Goal: Feedback & Contribution: Submit feedback/report problem

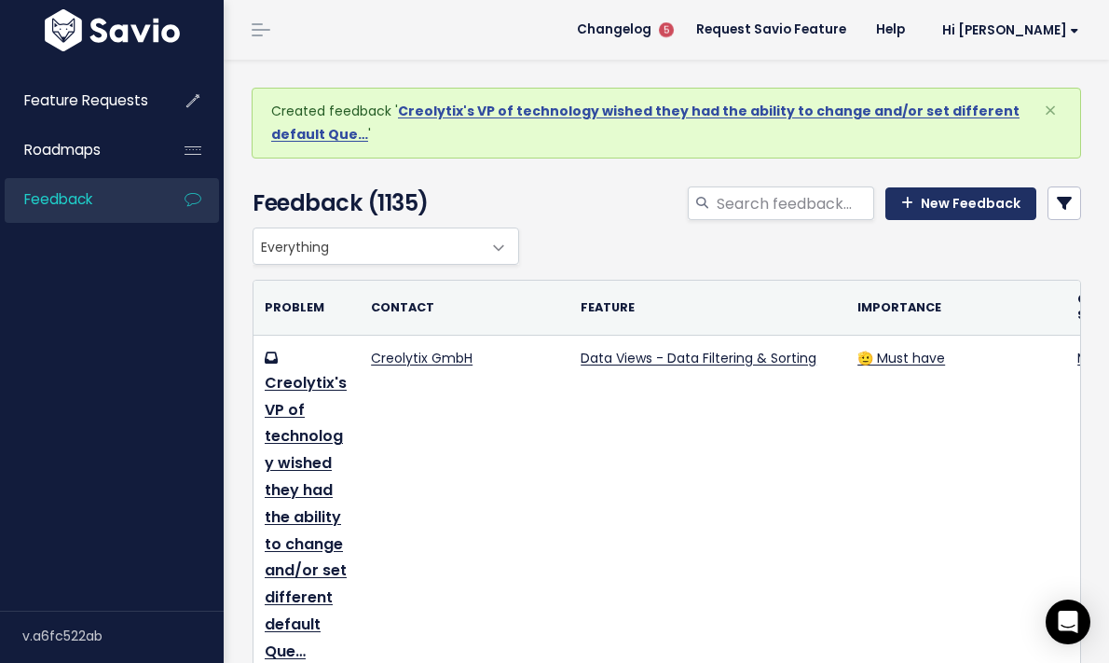
click at [1001, 201] on link "New Feedback" at bounding box center [961, 204] width 151 height 34
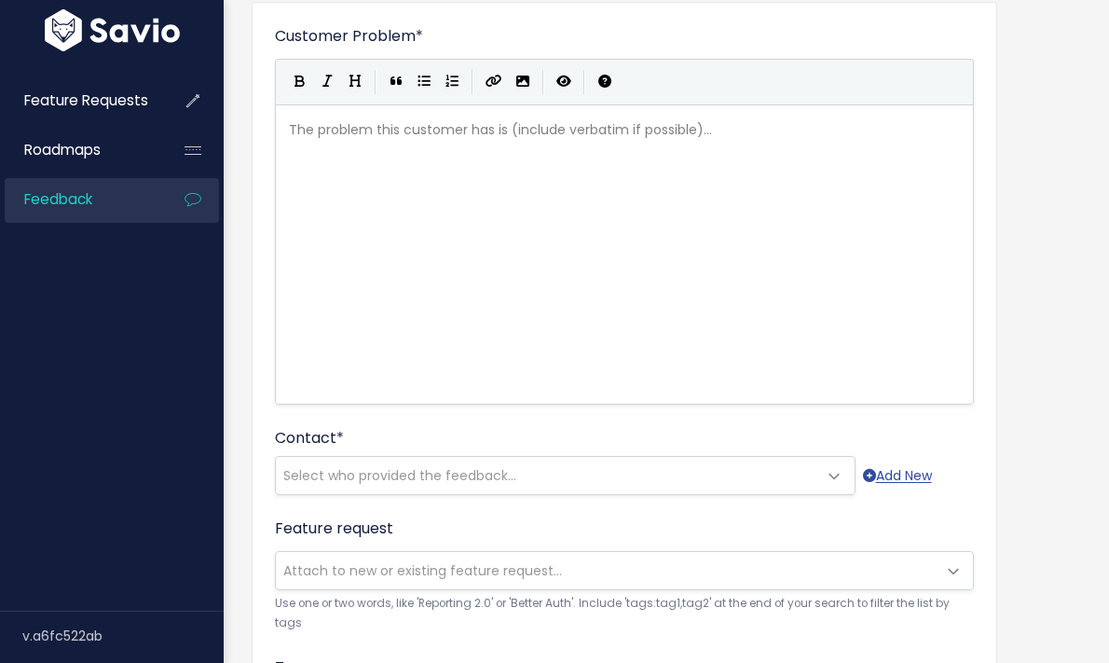
scroll to position [146, 0]
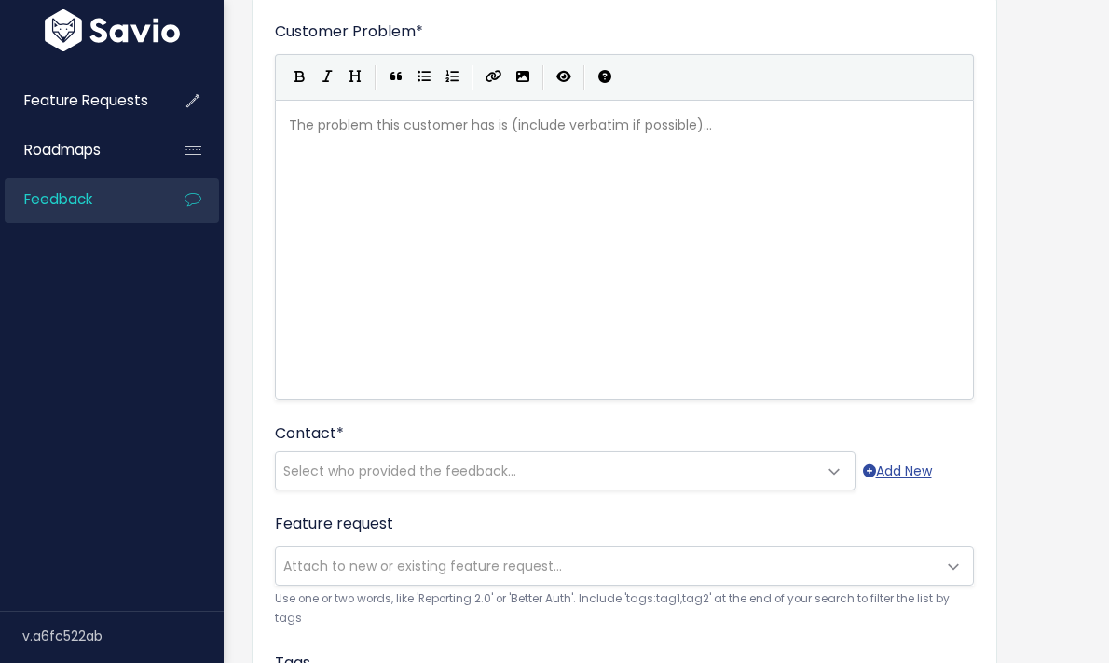
click at [387, 471] on div "Who shared this feedback? You'll see them alongside the feature request. Requir…" at bounding box center [327, 474] width 186 height 58
click at [364, 479] on div "Who shared this feedback? You'll see them alongside the feature request. Requir…" at bounding box center [327, 474] width 186 height 58
click at [333, 475] on div "Who shared this feedback? You'll see them alongside the feature request. Requir…" at bounding box center [327, 474] width 186 height 58
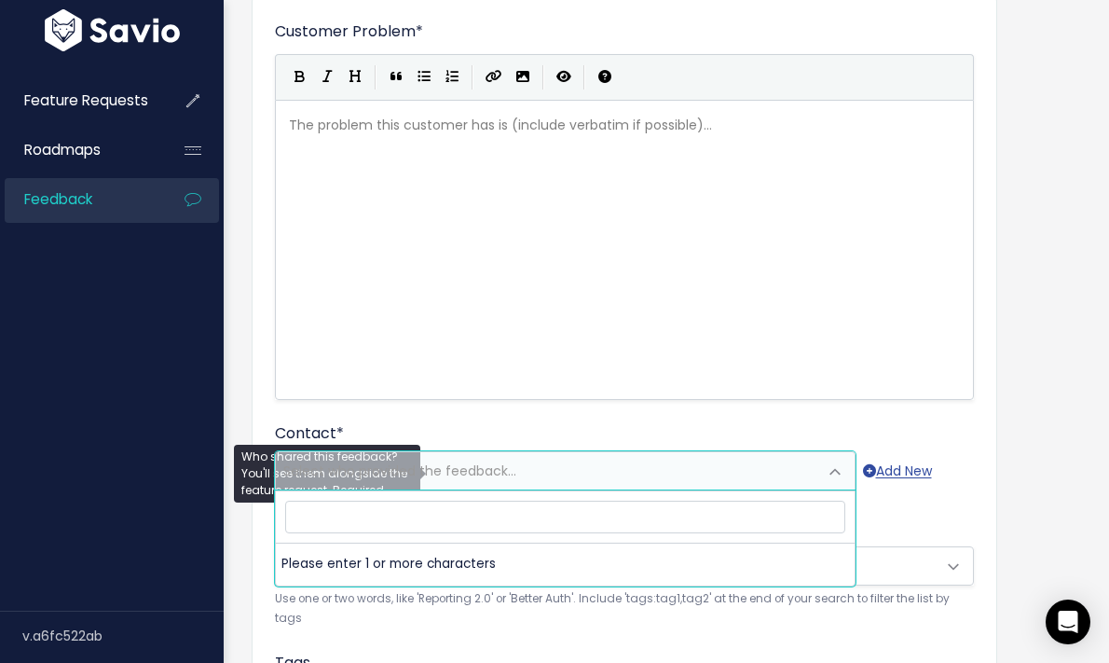
click at [684, 467] on span "Select who provided the feedback..." at bounding box center [547, 470] width 542 height 37
type input "creo"
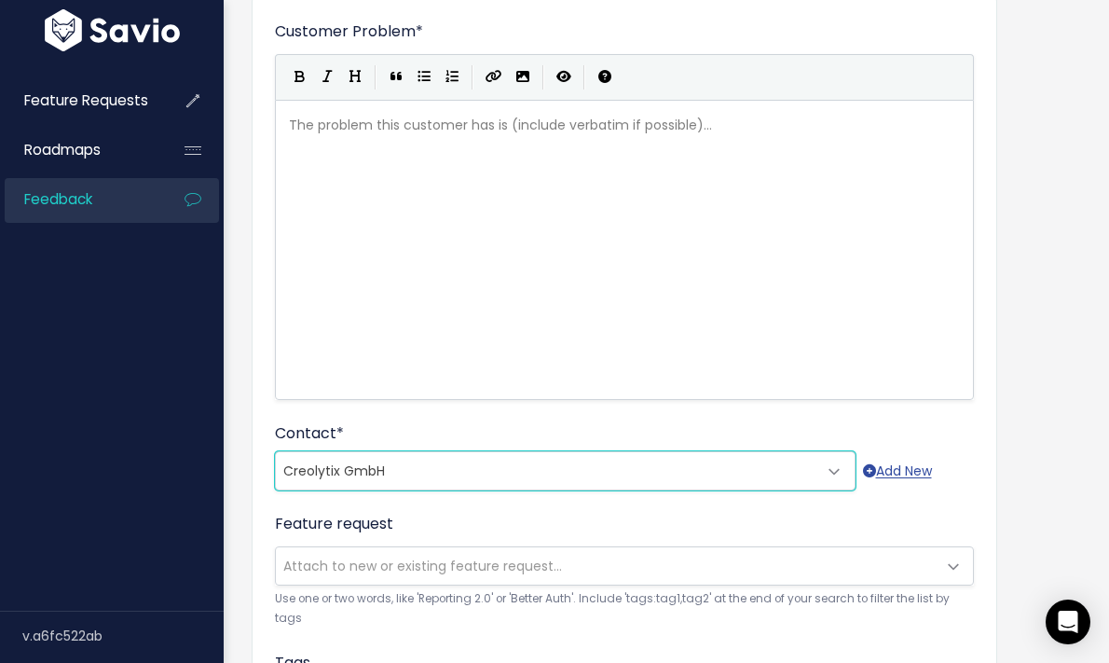
select select "COMPANY-15061207"
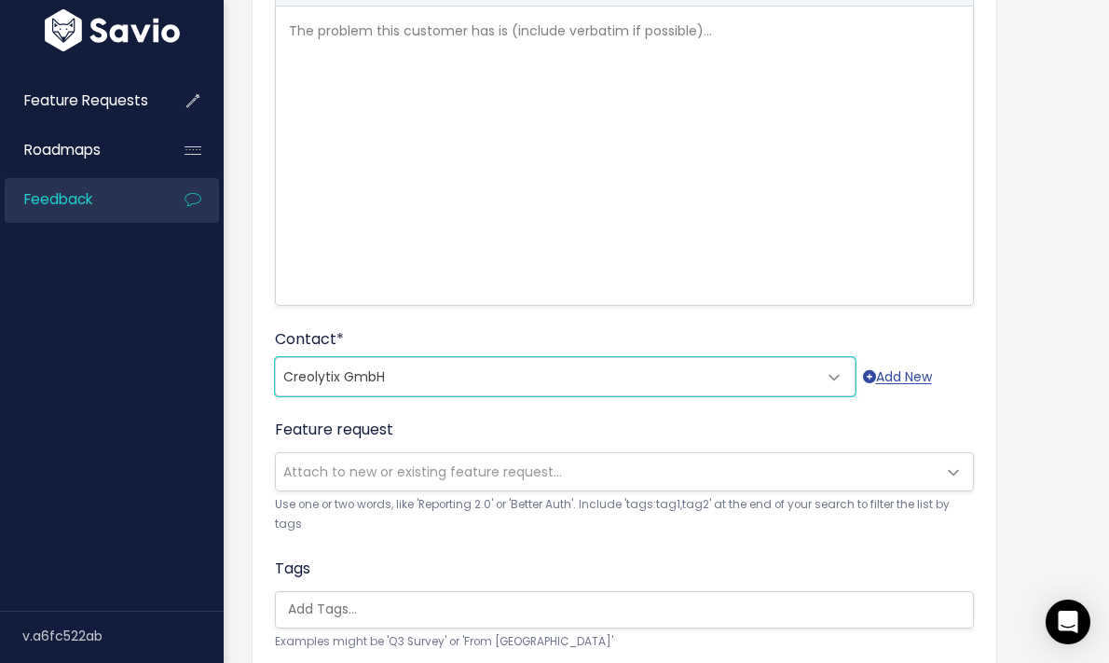
scroll to position [271, 0]
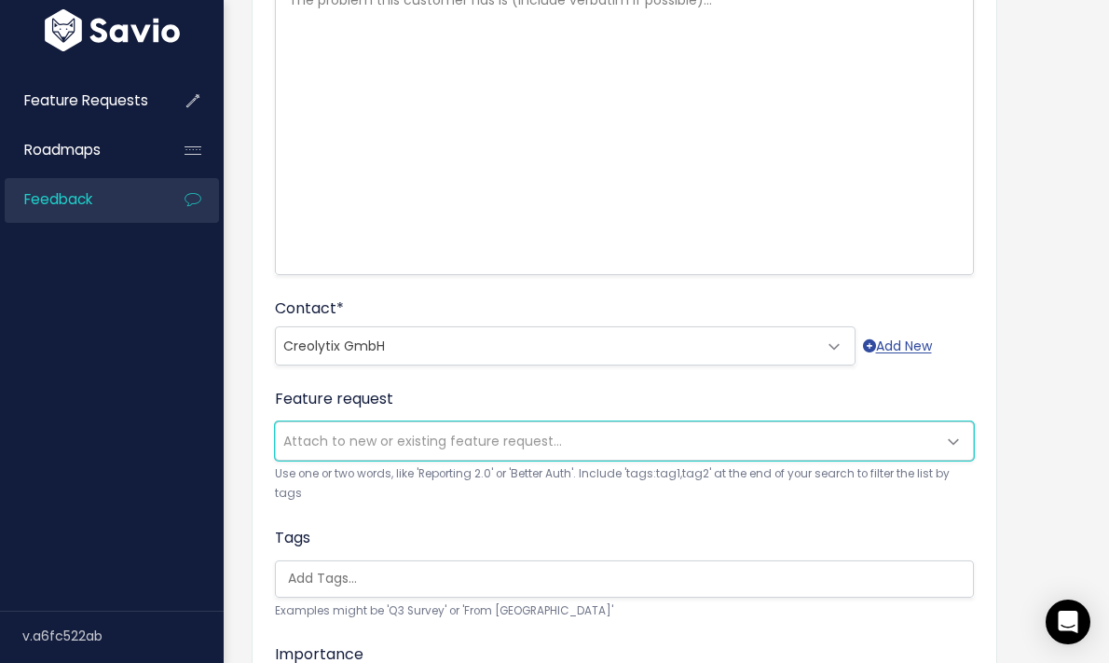
click at [393, 435] on span "Attach to new or existing feature request..." at bounding box center [422, 441] width 279 height 19
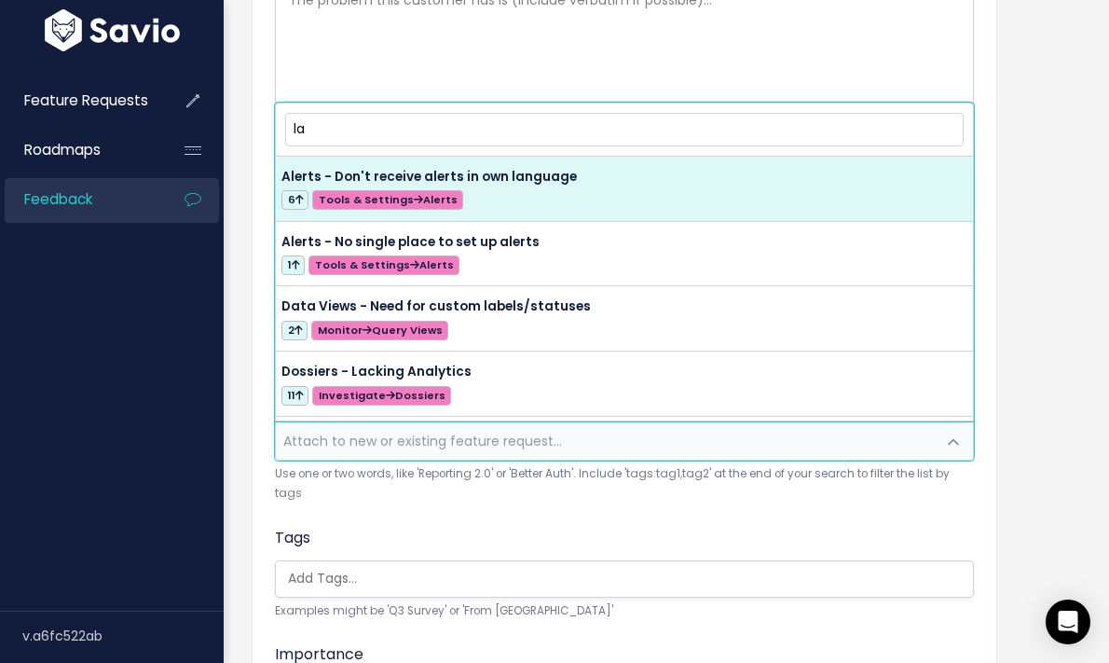
type input "l"
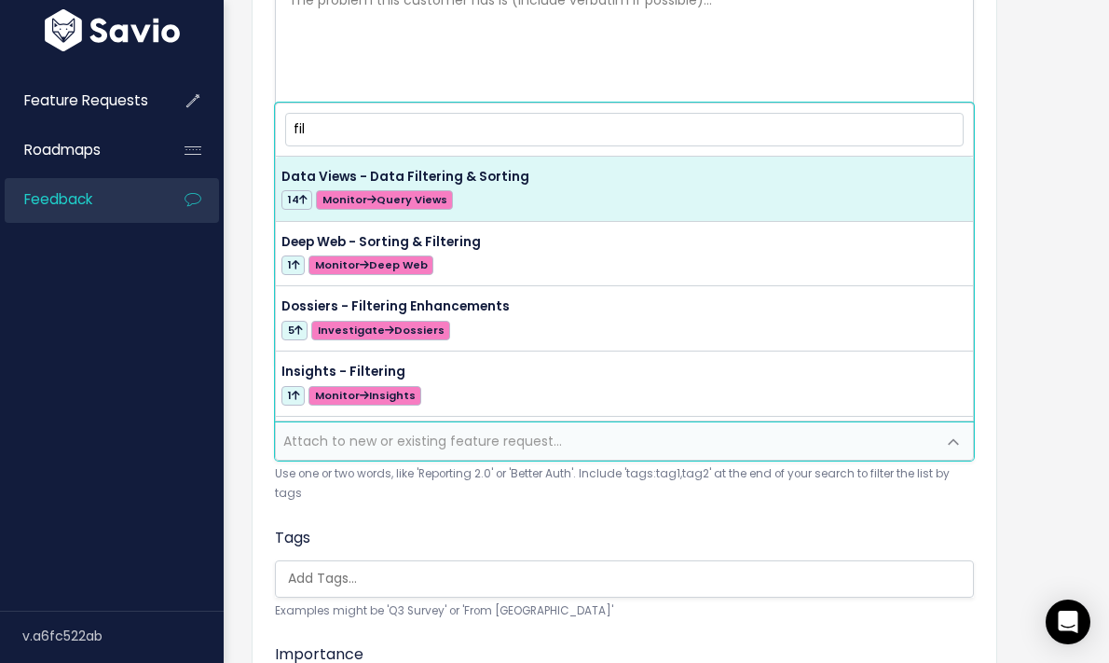
type input "filt"
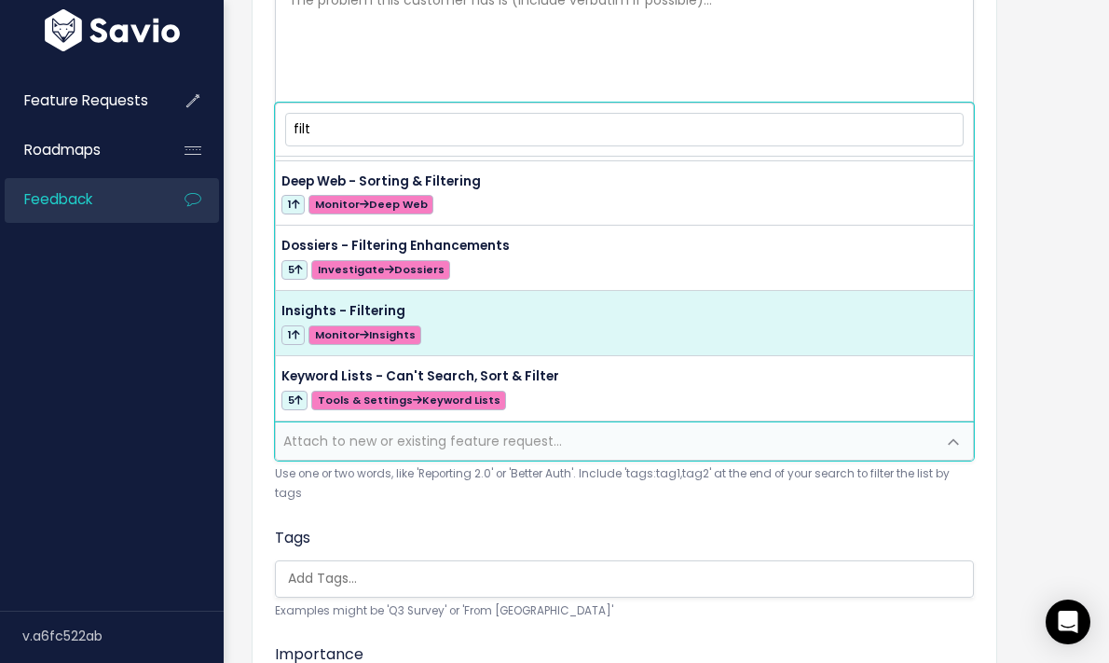
scroll to position [0, 0]
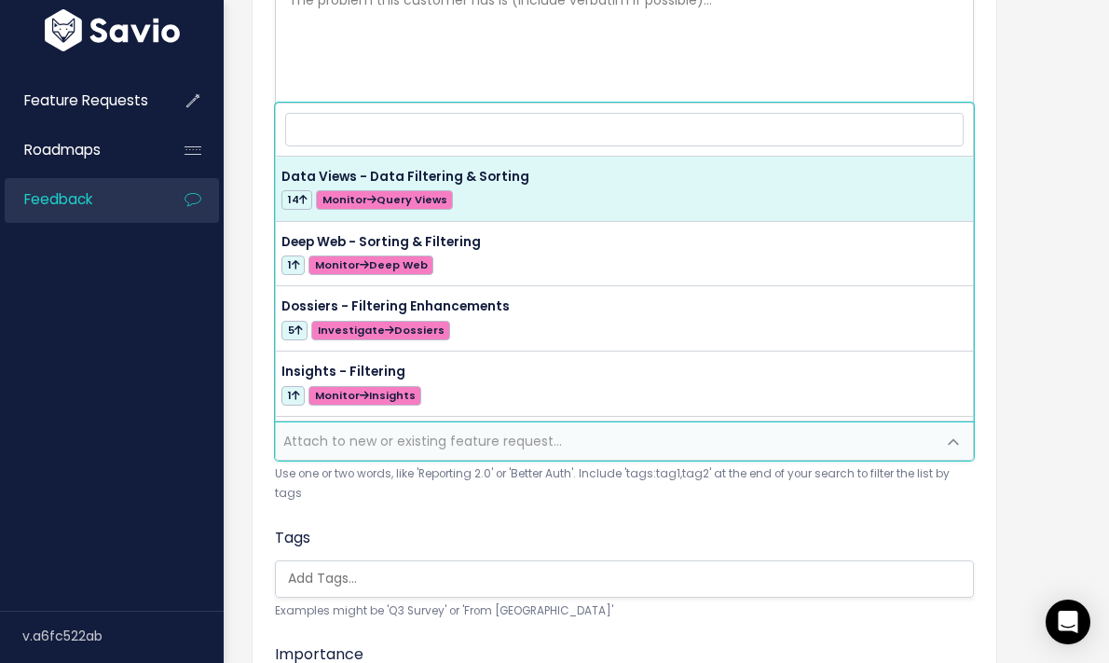
select select "56761"
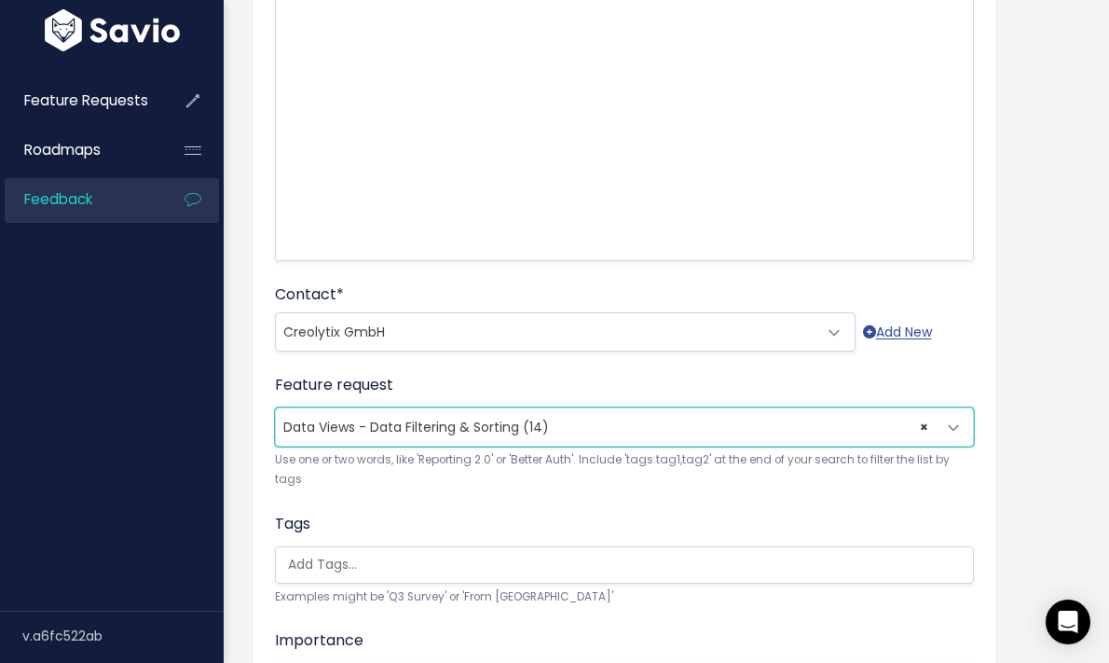
scroll to position [476, 0]
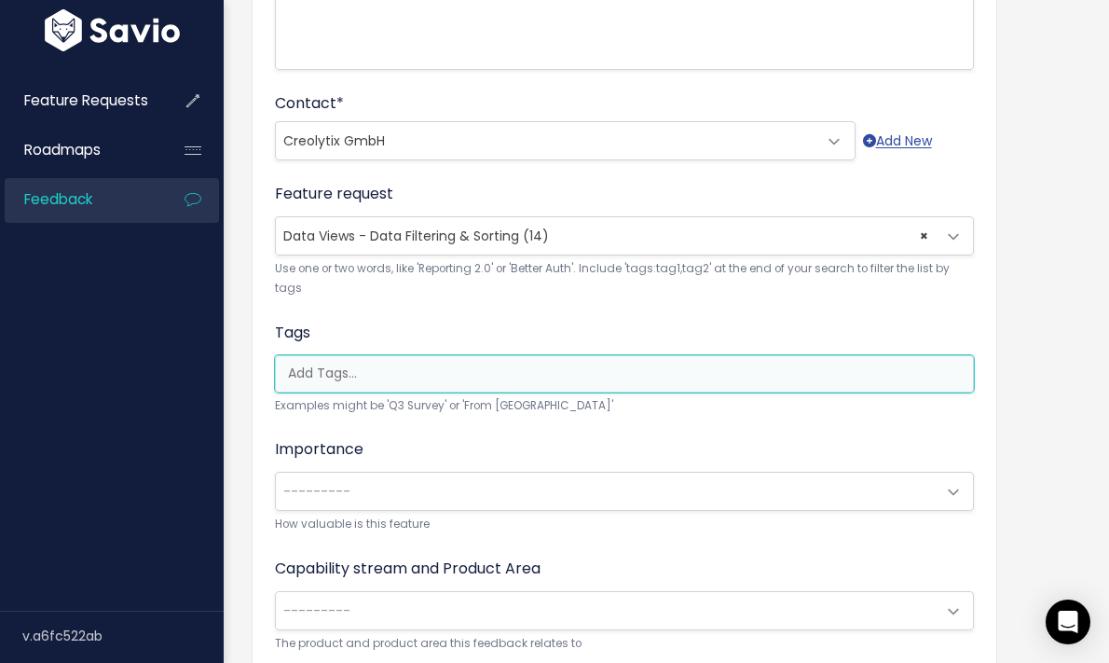
click at [309, 372] on input "search" at bounding box center [629, 374] width 697 height 20
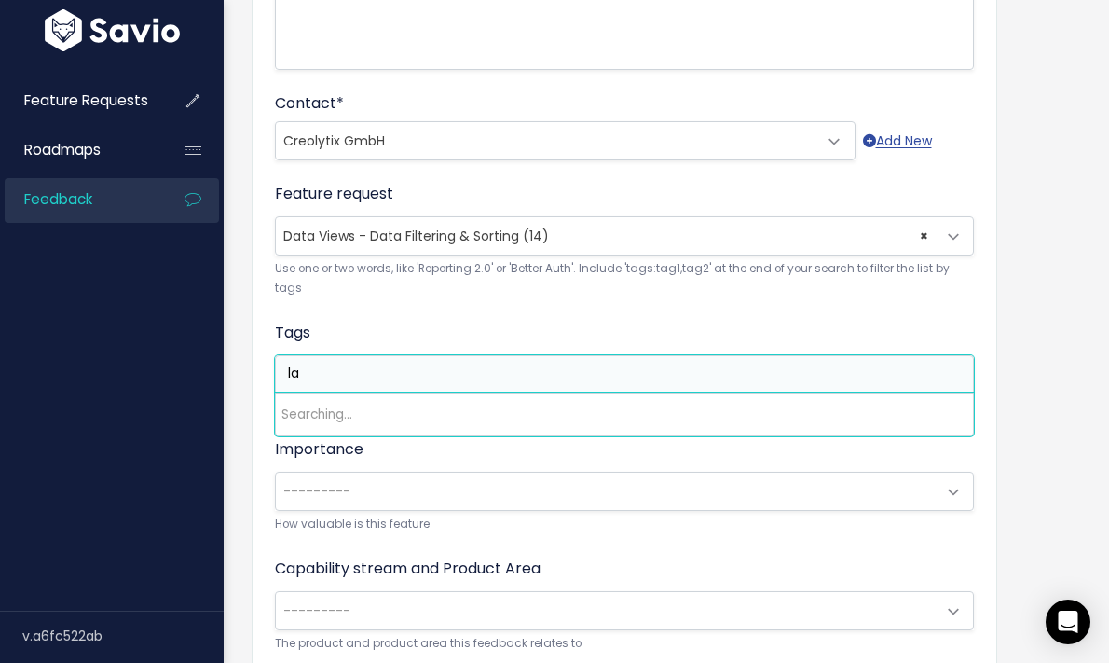
type input "l"
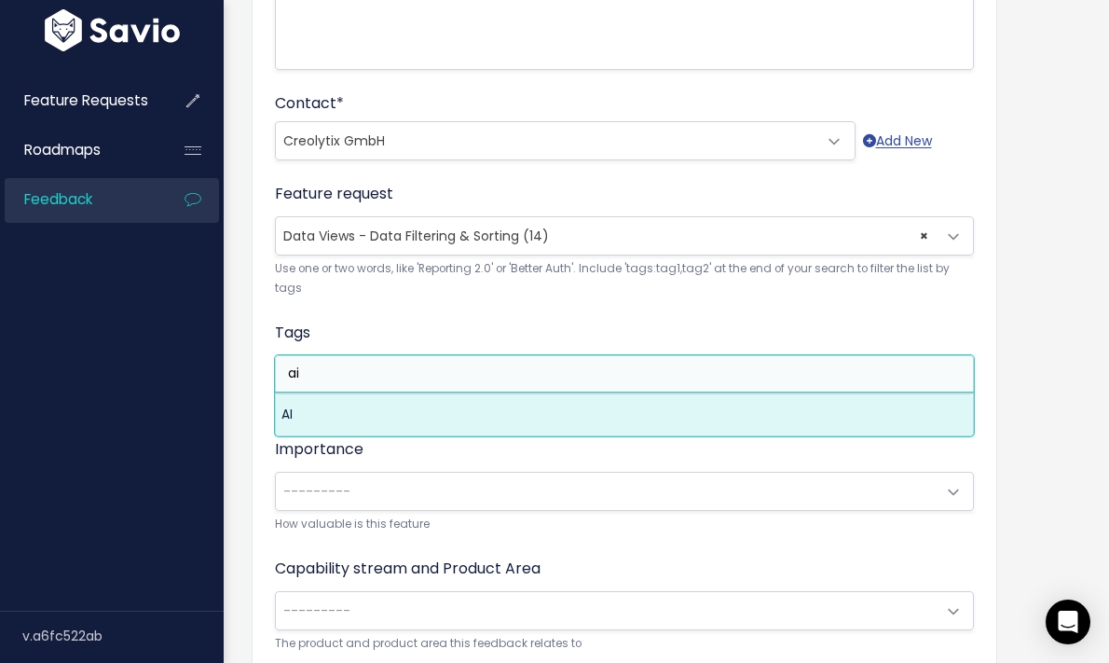
type input "a"
type input "tran"
select select "13154"
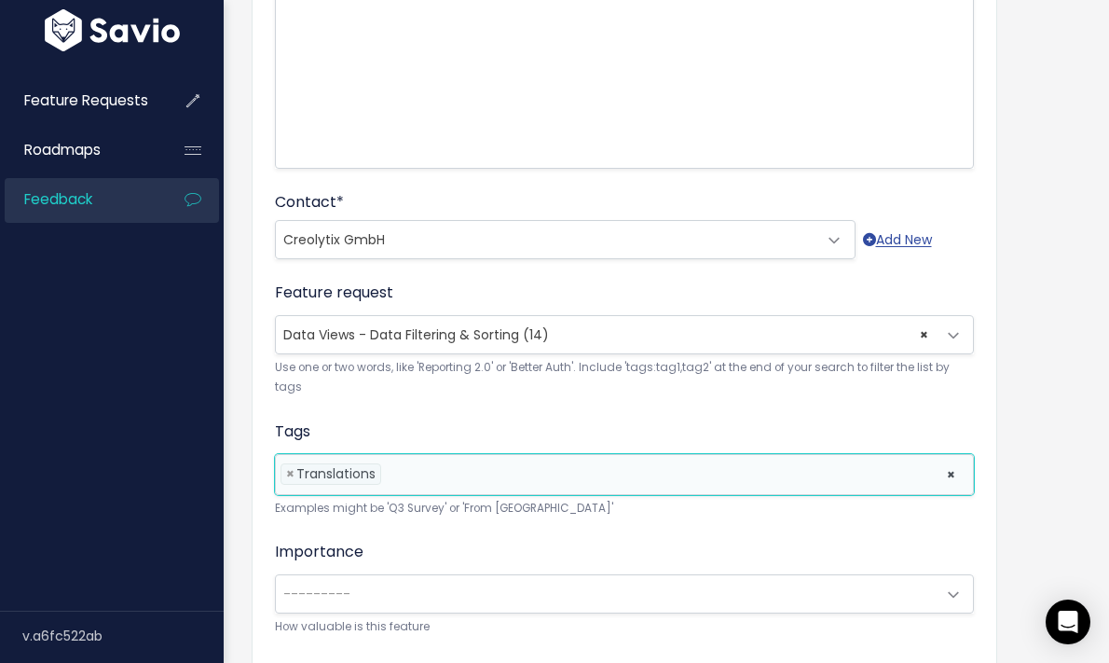
scroll to position [355, 0]
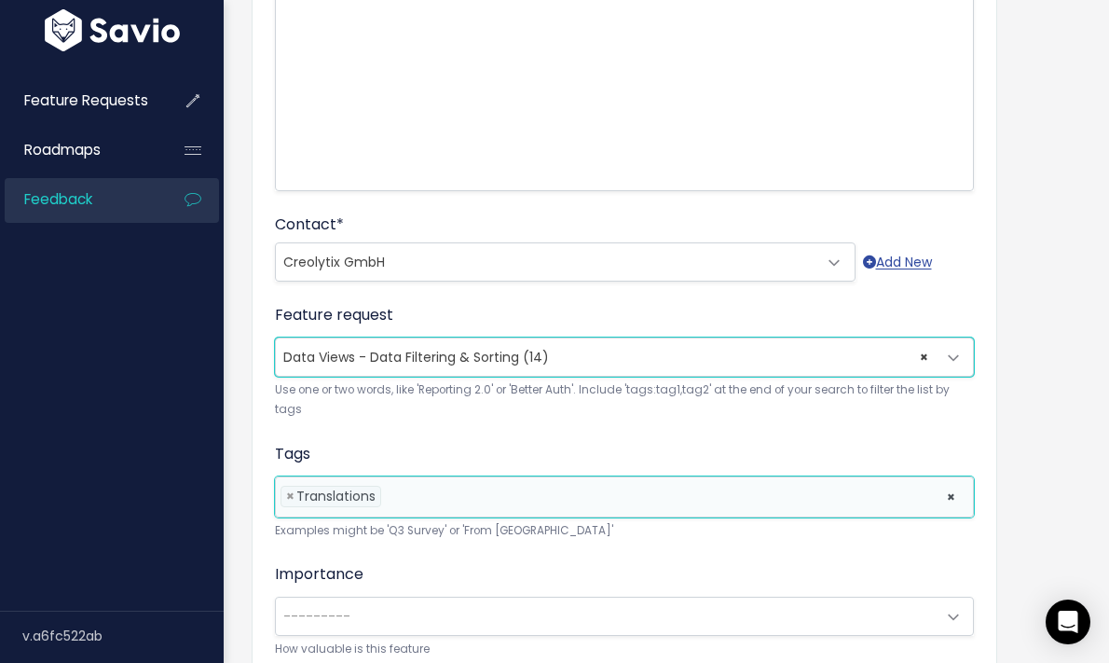
click at [586, 353] on span "× Data Views - Data Filtering & Sorting (14)" at bounding box center [606, 356] width 660 height 37
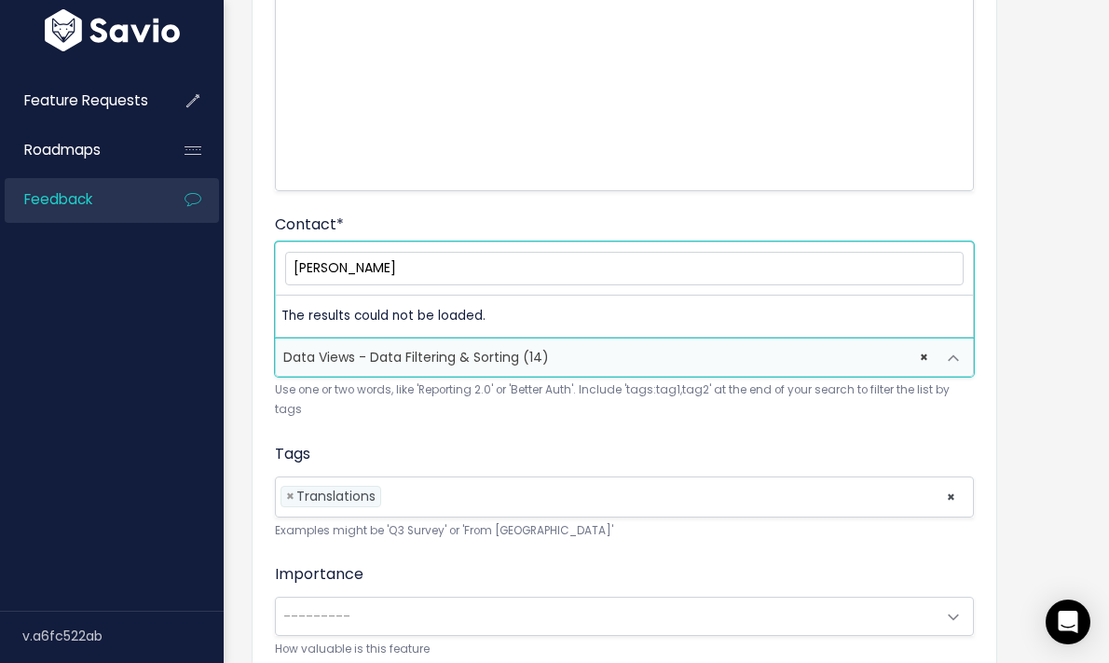
type input "trans"
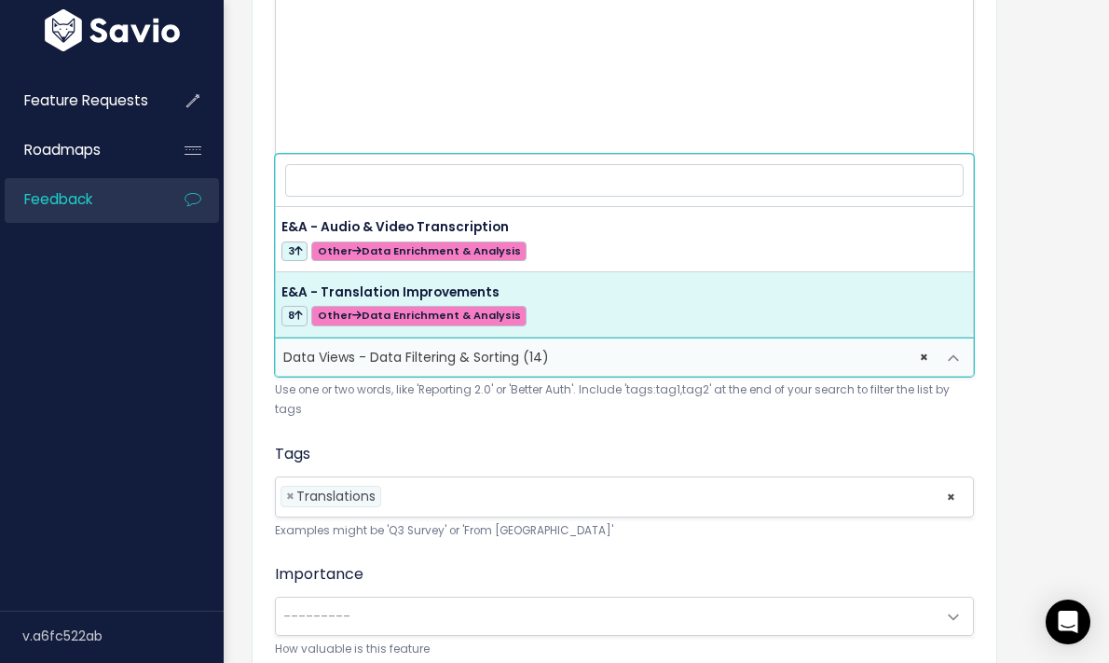
select select "57134"
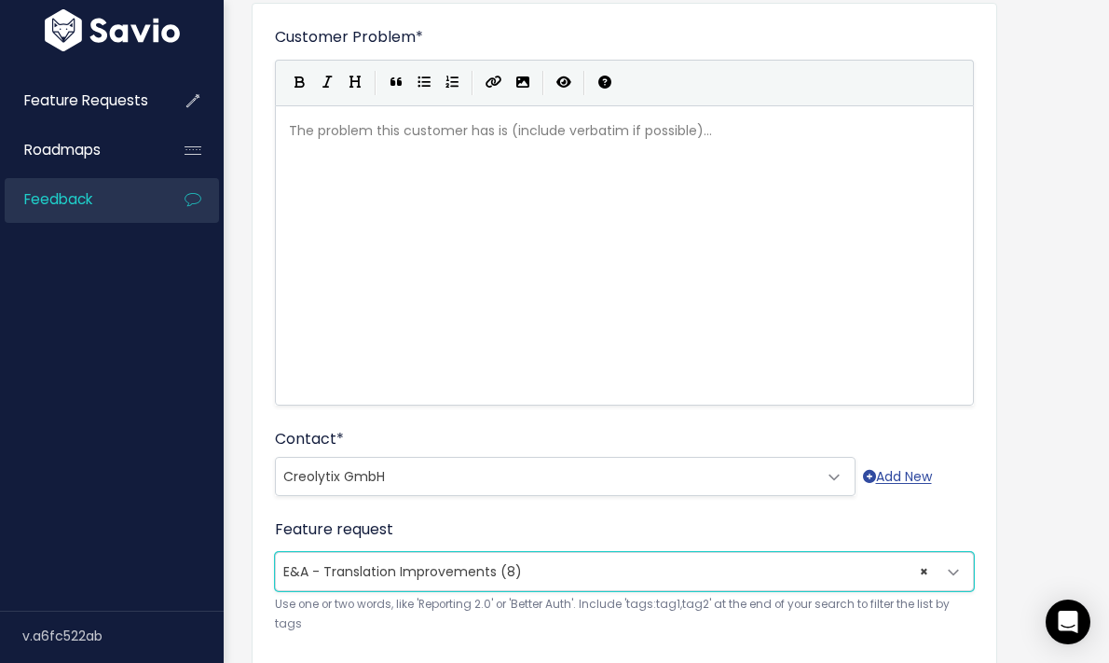
scroll to position [137, 0]
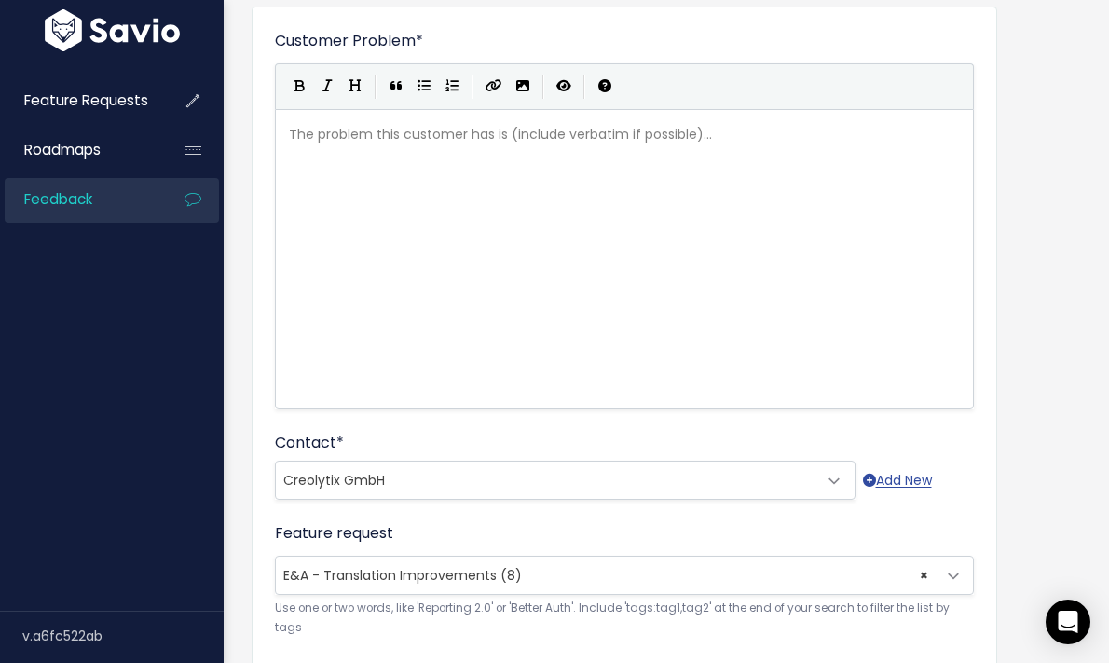
click at [402, 161] on div "The problem this customer has is (include verbatim if possible)... xxxxxxxxxx ​" at bounding box center [647, 282] width 725 height 326
type textarea "Creolytix's VP of technology wished to have the ability to filter multiple lang…"
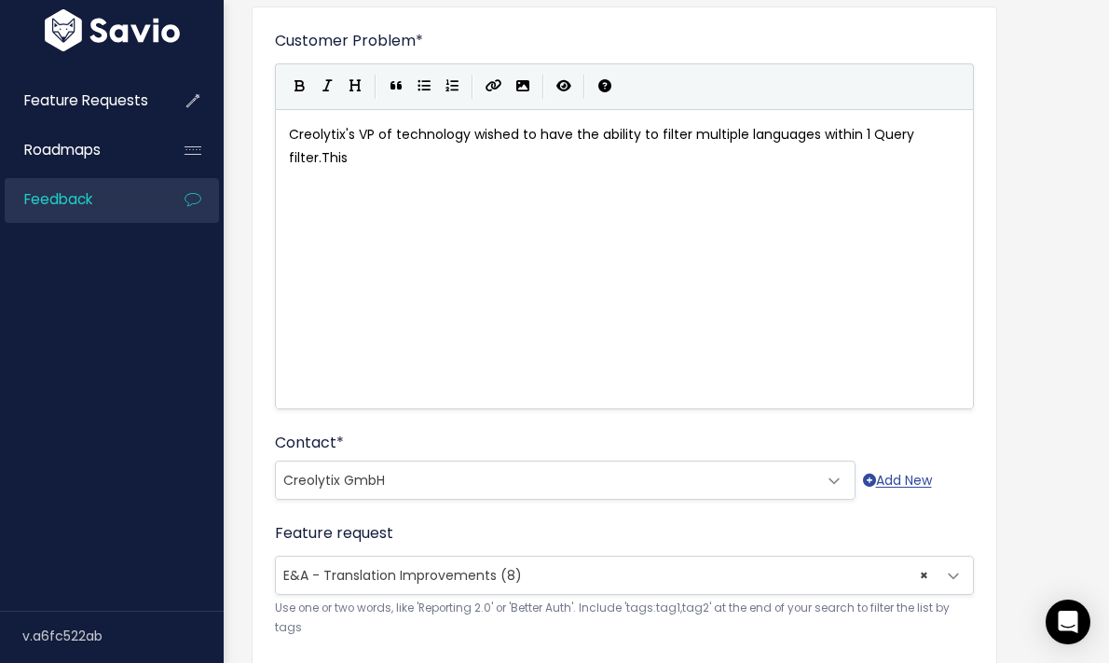
type textarea "within 1 Query filter.This w"
type textarea "This would assist them as they are based in Germany wa"
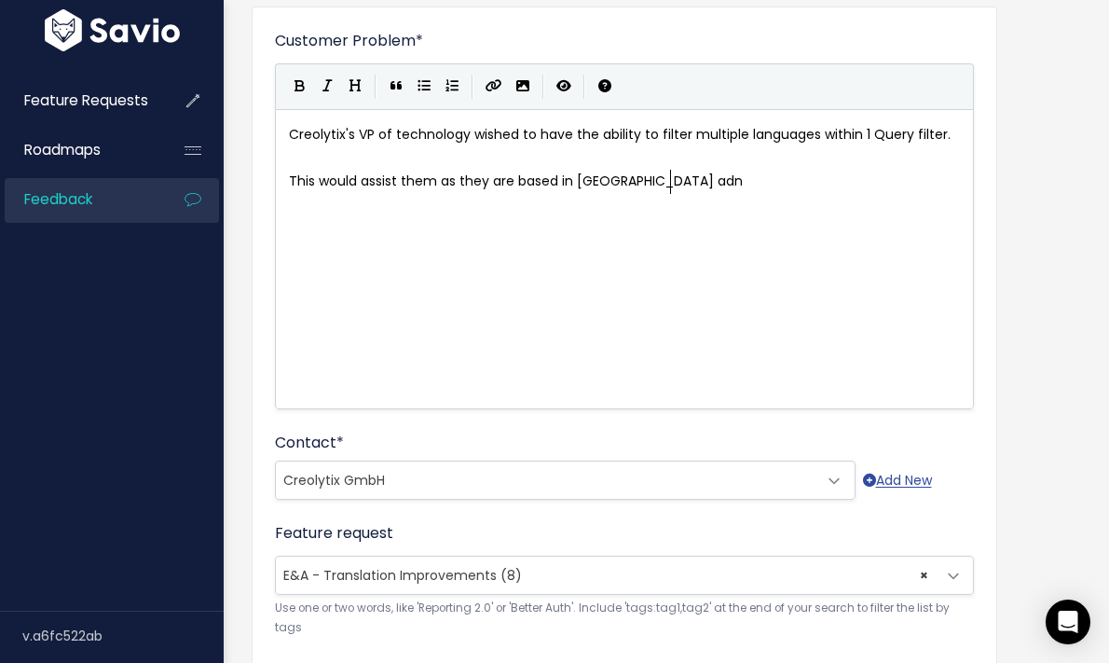
type textarea "adn w"
type textarea "nd work with a variety of europen"
type textarea "an langauges daily."
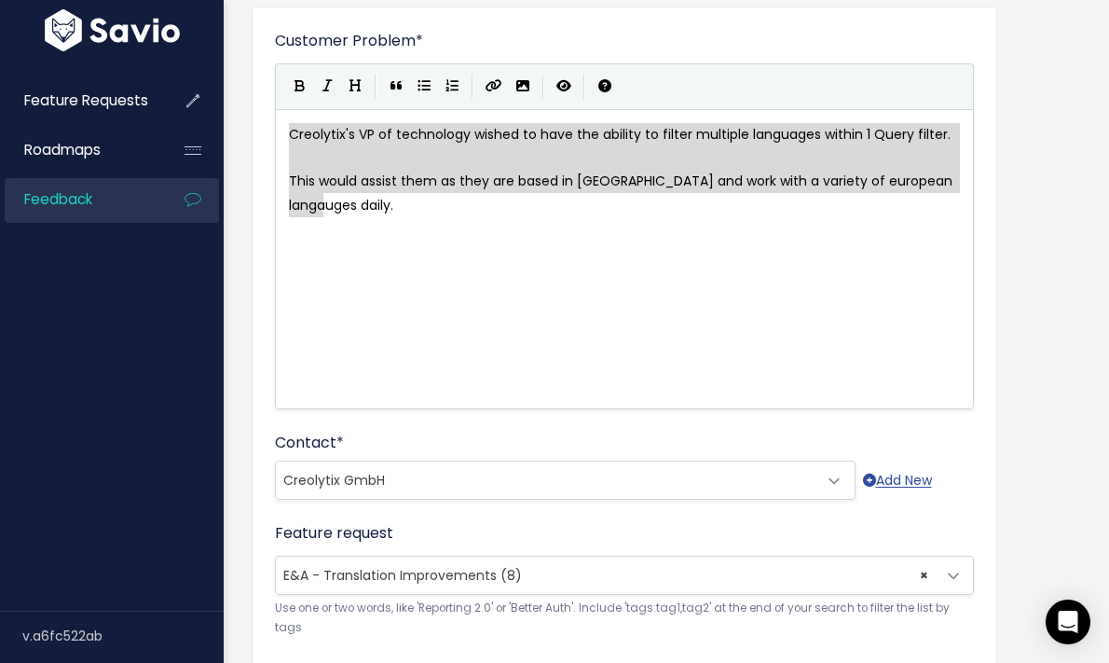
drag, startPoint x: 335, startPoint y: 206, endPoint x: 294, endPoint y: 142, distance: 76.3
type textarea "Creolytix's VP of technology wished to have the ability to filter multiple lang…"
click at [423, 249] on div "x Creolytix's VP of technology wished to have the ability to filter multiple la…" at bounding box center [647, 282] width 725 height 326
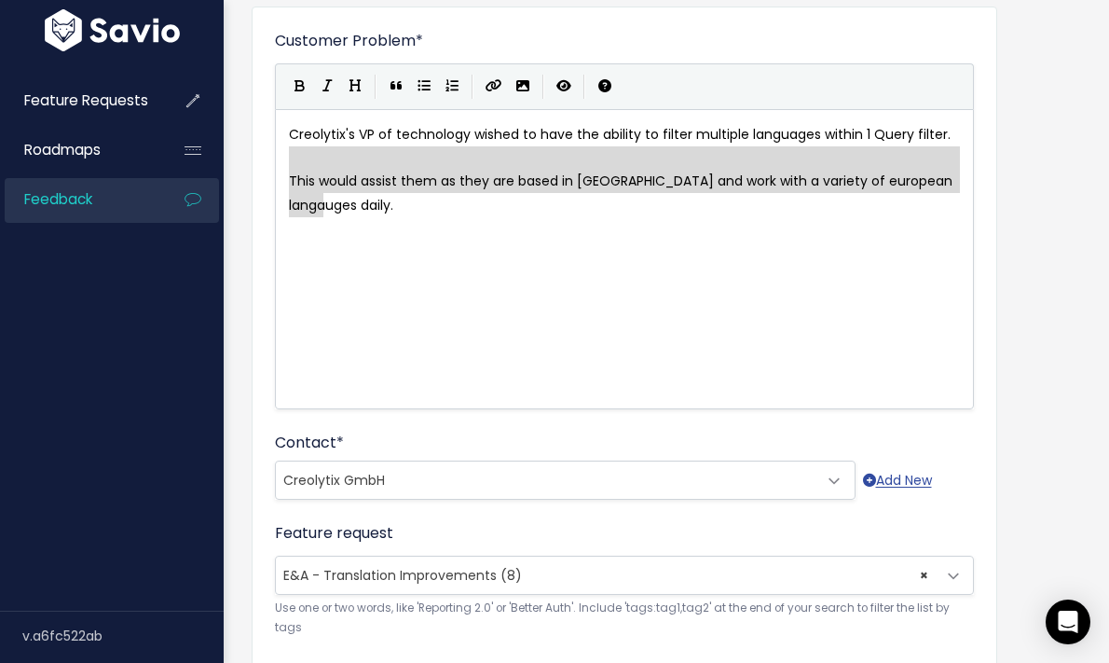
type textarea "Creolytix's VP of technology wished to have the ability to filter multiple lang…"
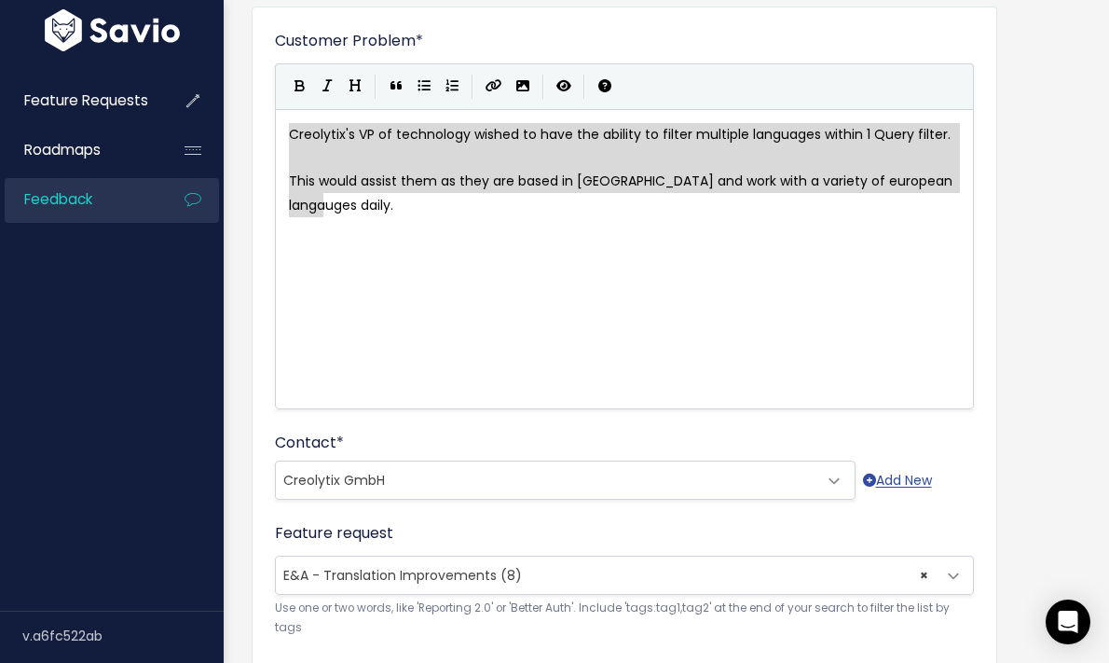
drag, startPoint x: 398, startPoint y: 238, endPoint x: 273, endPoint y: 143, distance: 157.0
click at [273, 143] on div "Customer Problem * Creolytix's VP of technology wished to have the ability to f…" at bounding box center [625, 541] width 746 height 1069
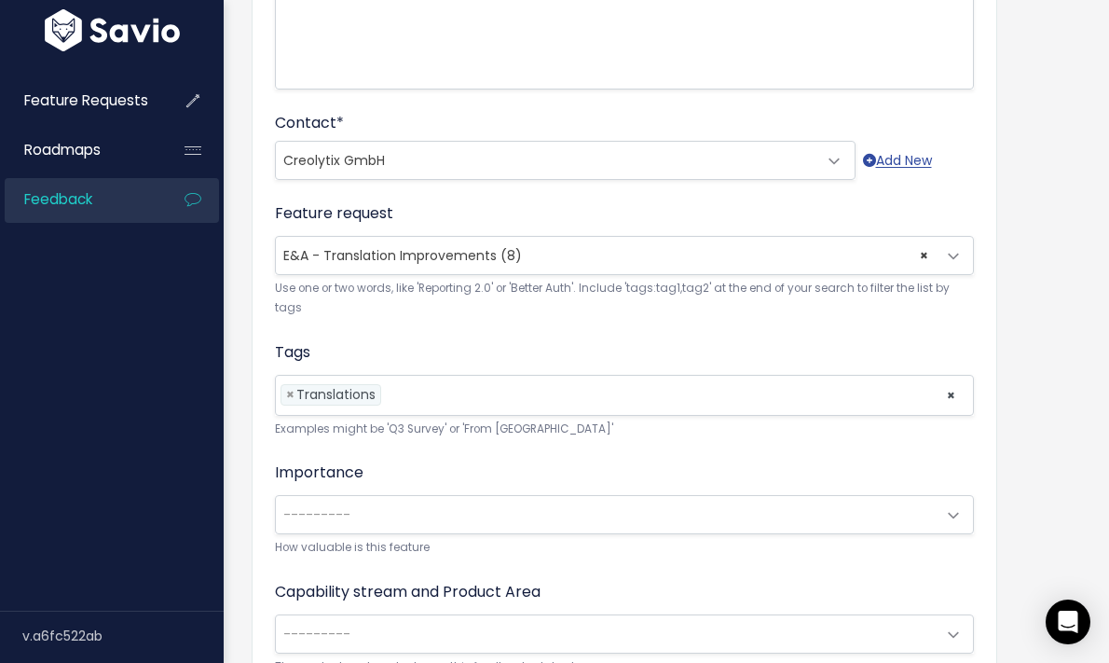
scroll to position [477, 0]
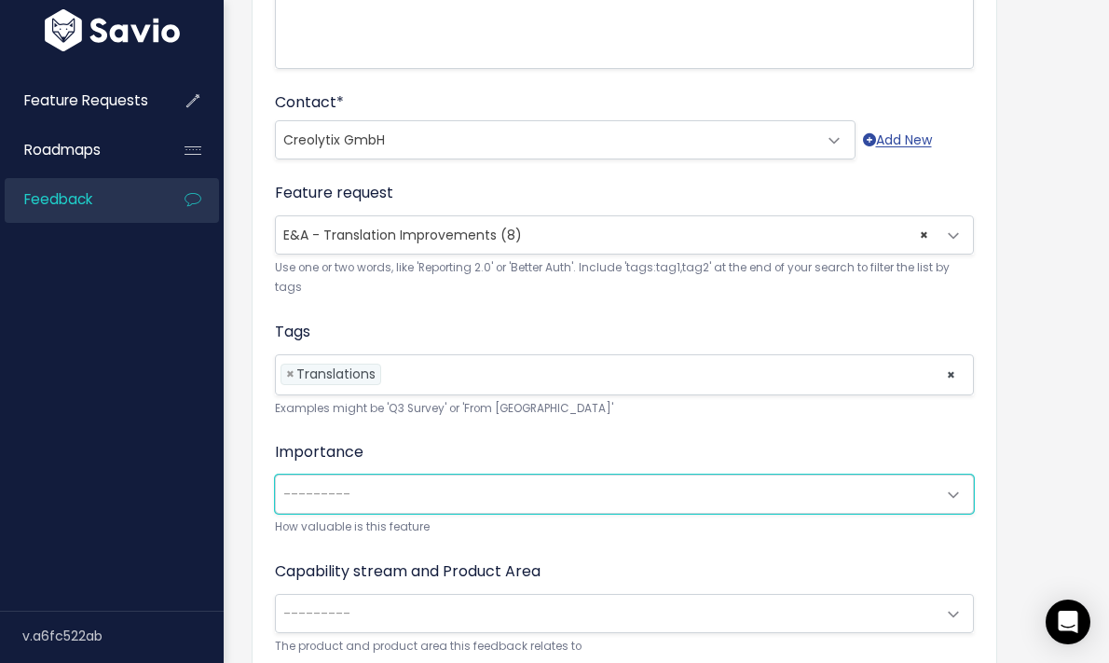
click at [314, 495] on span "---------" at bounding box center [316, 494] width 67 height 19
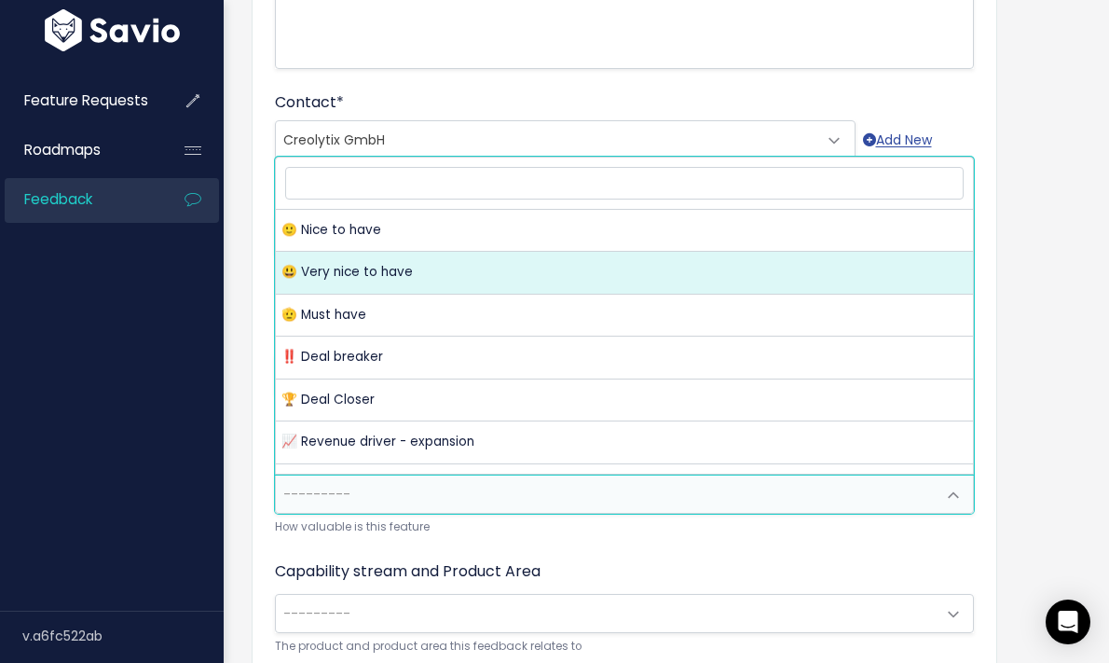
select select "VERY_NICE_TO_HAVE"
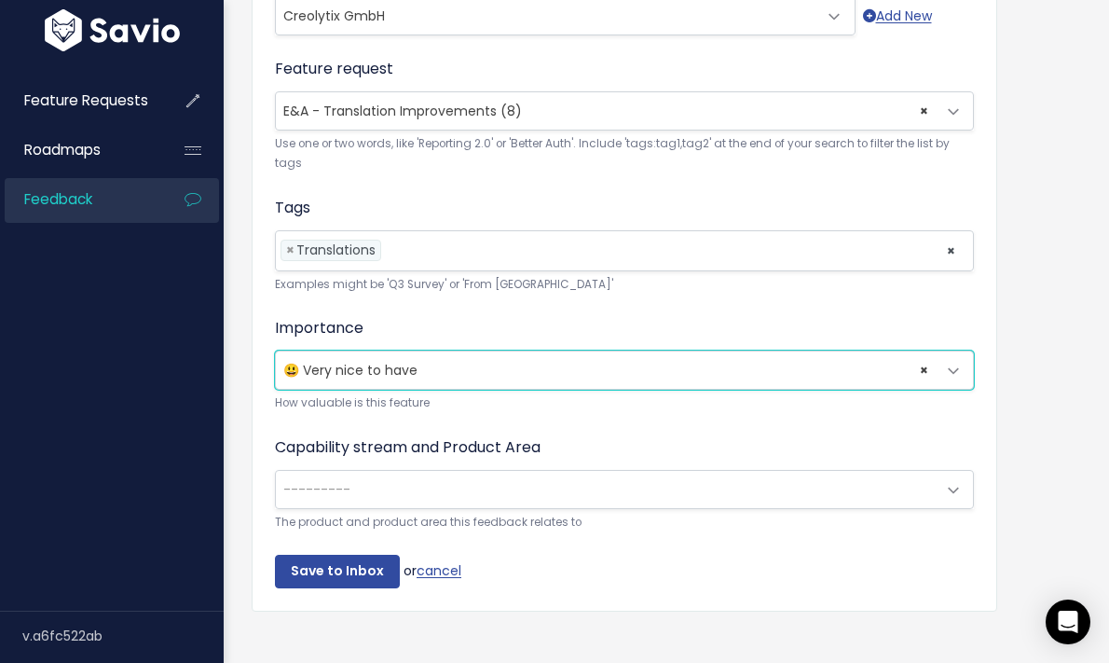
scroll to position [622, 0]
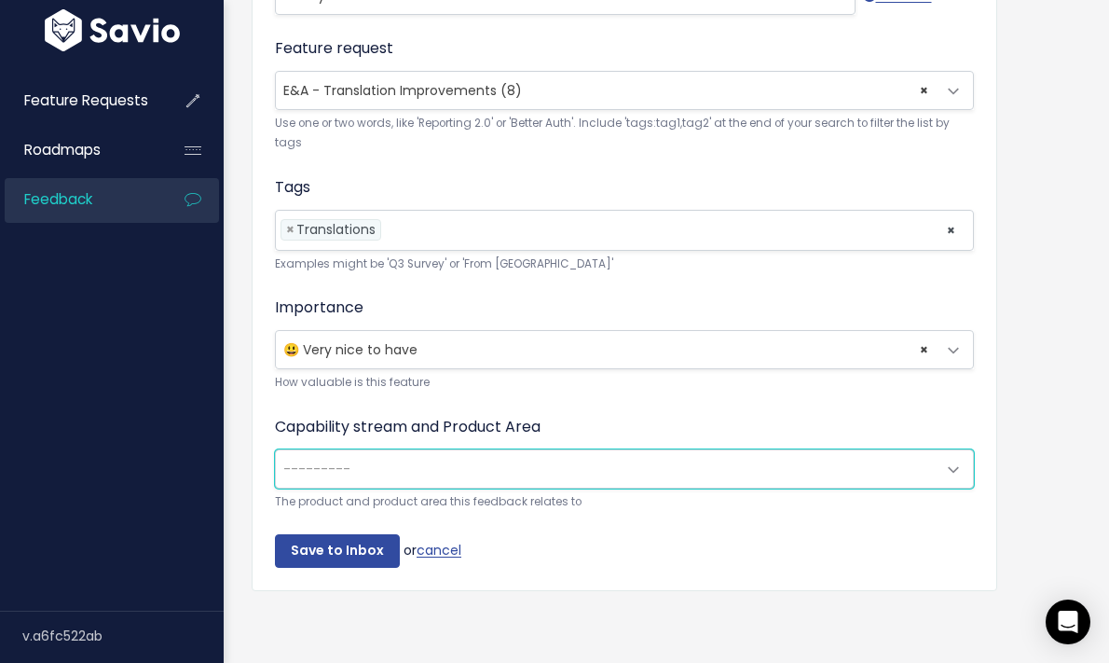
click at [351, 450] on span "---------" at bounding box center [606, 468] width 660 height 37
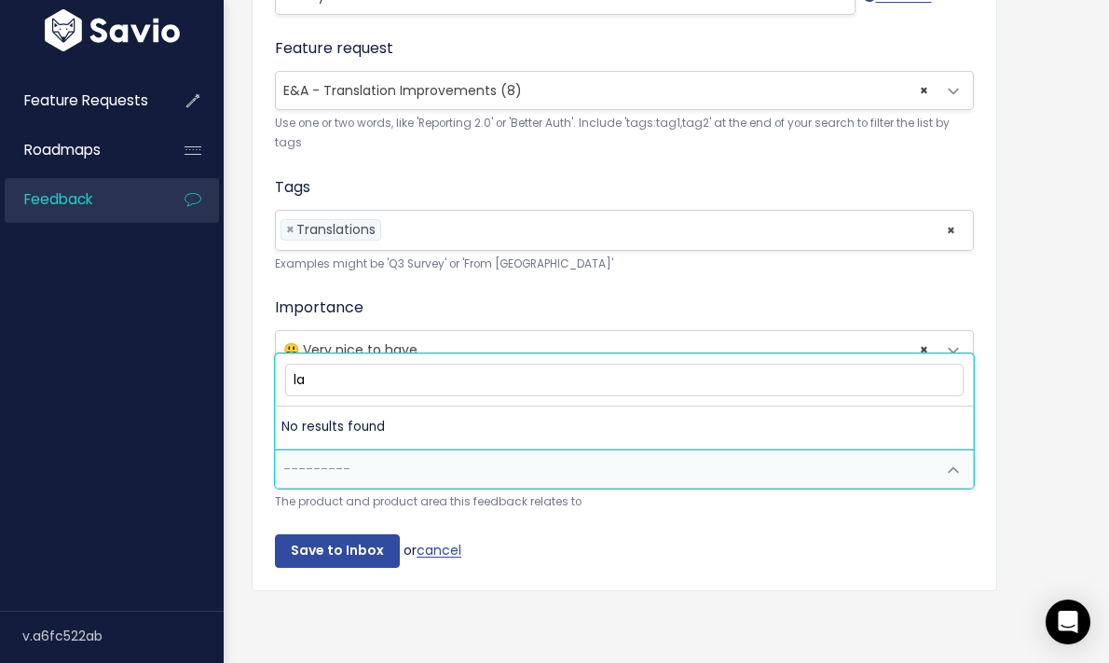
type input "l"
type input "t"
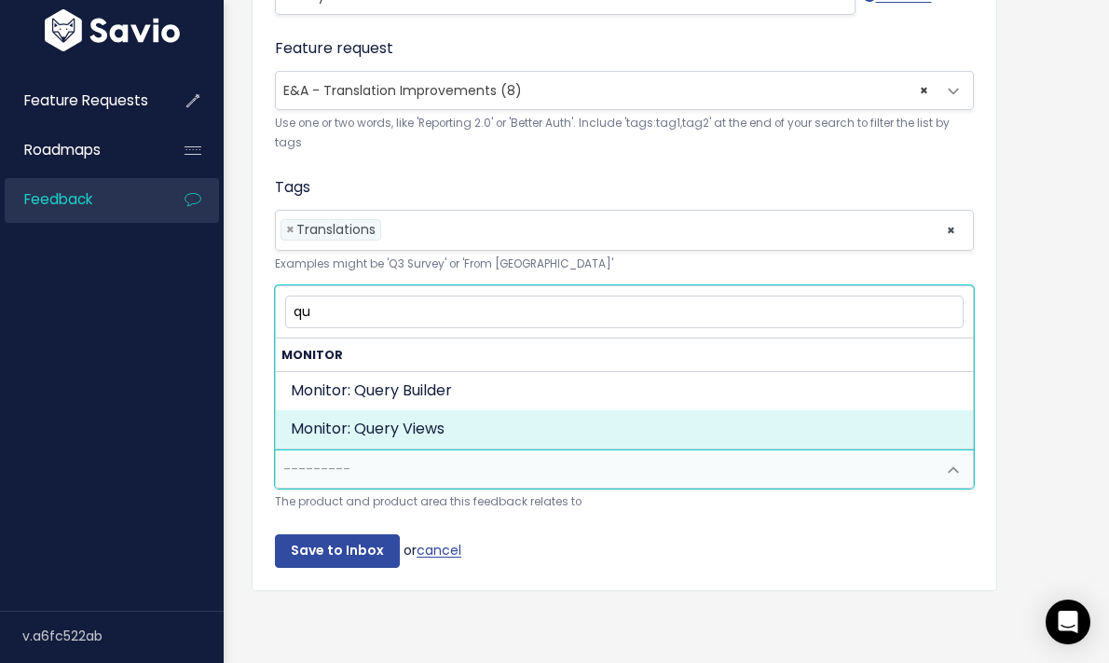
type input "qu"
select select "ORGANIZE_COLLABORATE_REPORT:QUERY_VIEWING"
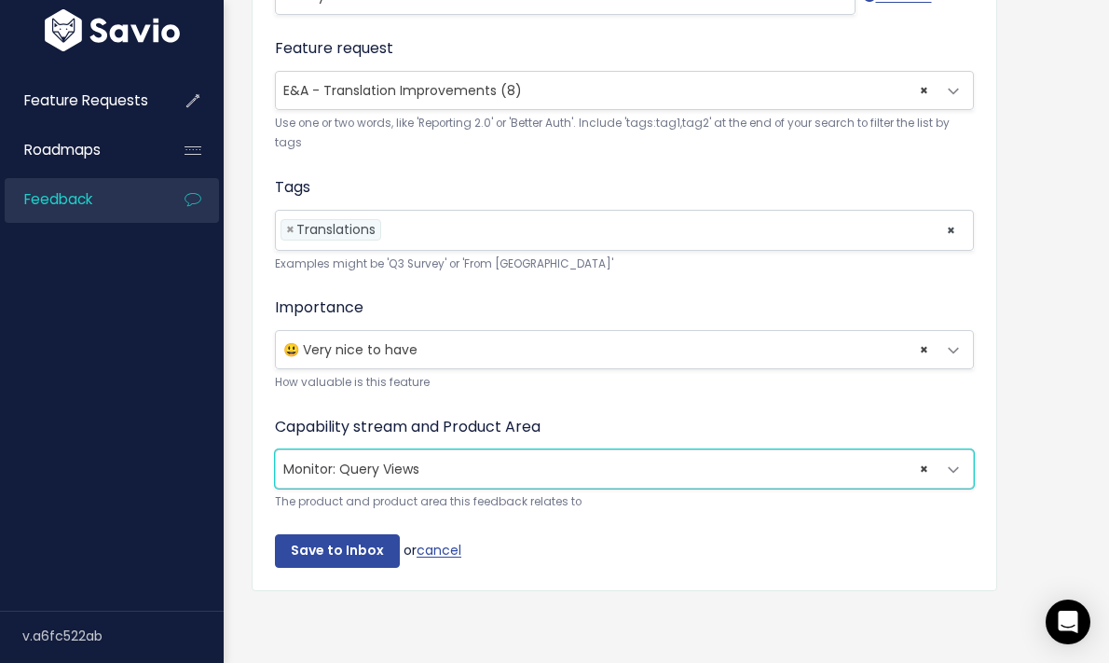
click at [392, 465] on span "× Monitor: Query Views" at bounding box center [606, 468] width 660 height 37
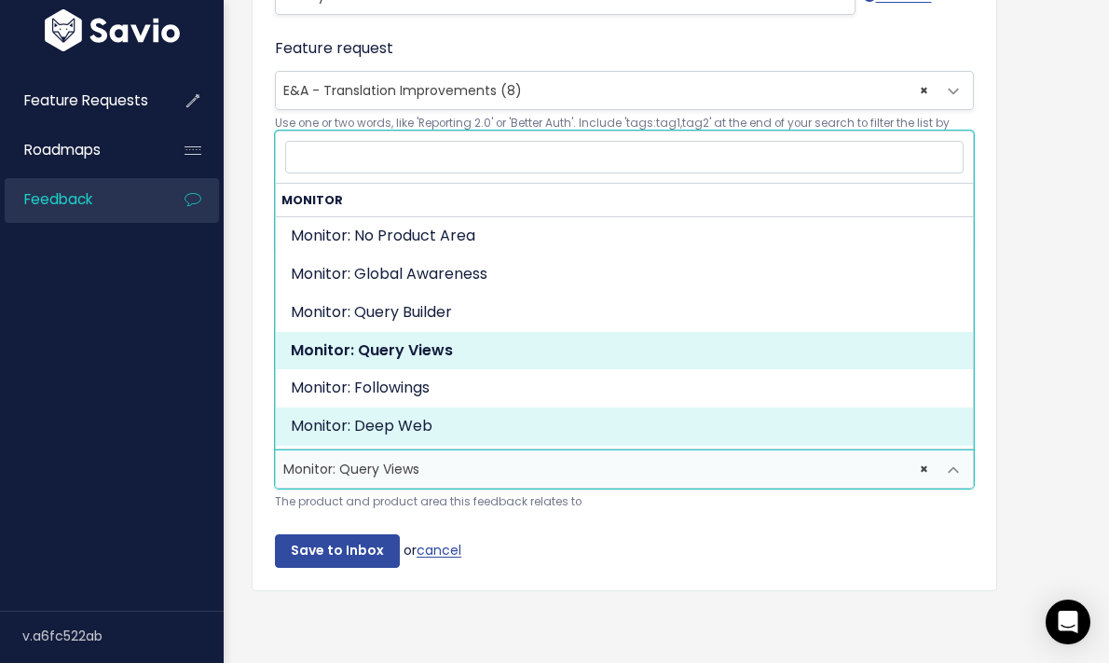
click at [252, 403] on div "Customer Problem * Creolytix’s VP of Technology requested the ability to filter…" at bounding box center [625, 56] width 746 height 1069
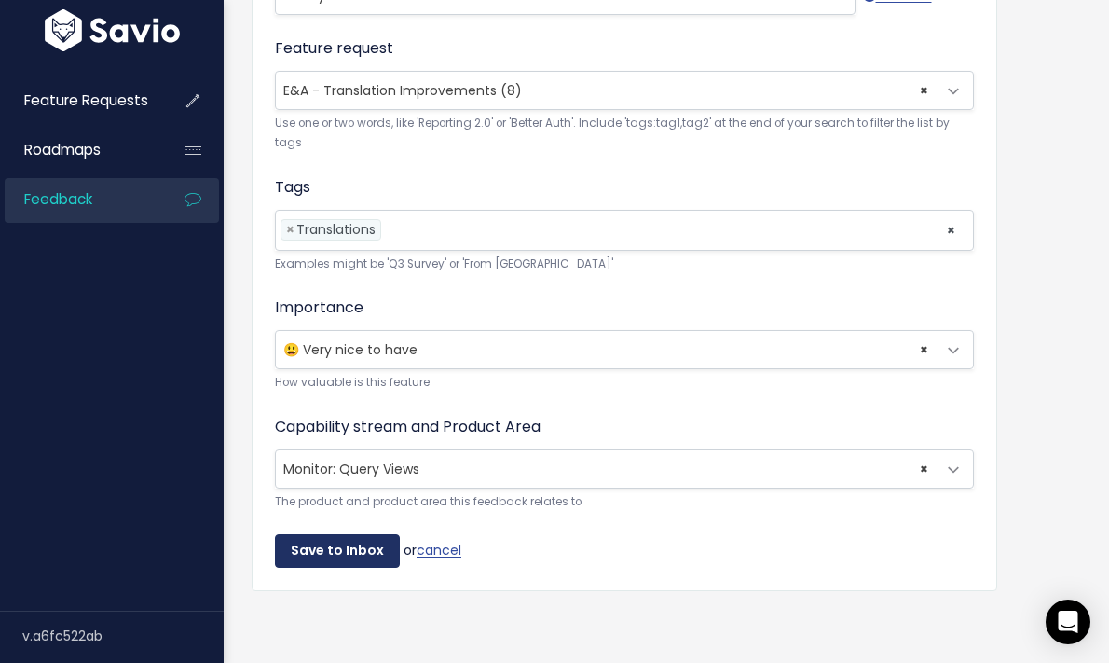
click at [356, 549] on input "Save to Inbox" at bounding box center [337, 551] width 125 height 34
